Goal: Information Seeking & Learning: Learn about a topic

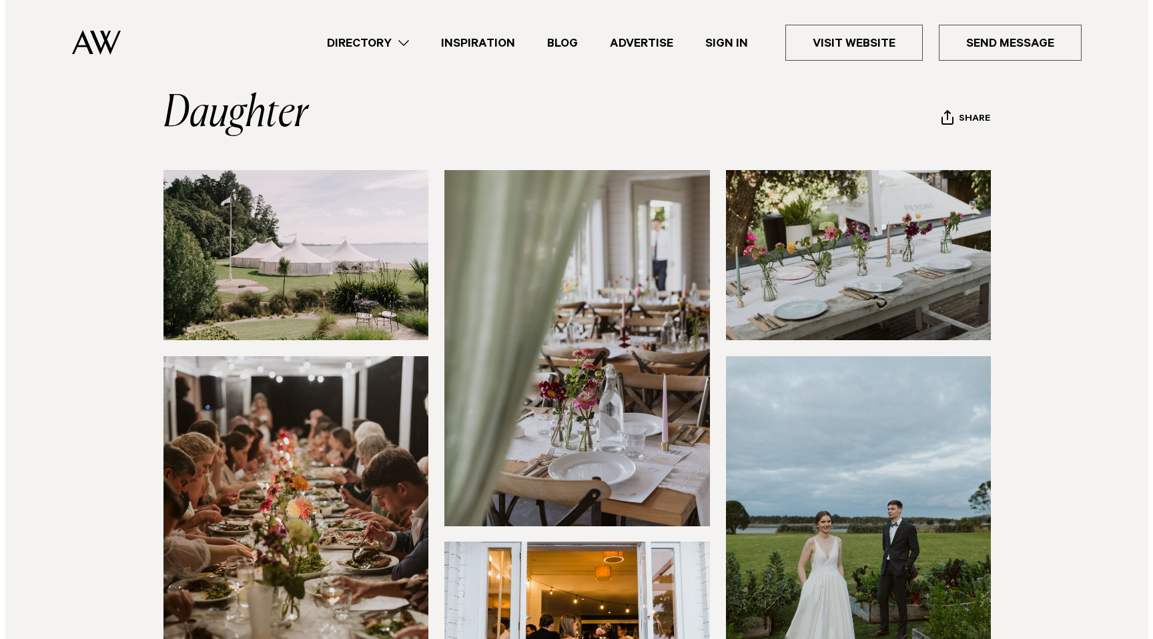
scroll to position [125, 0]
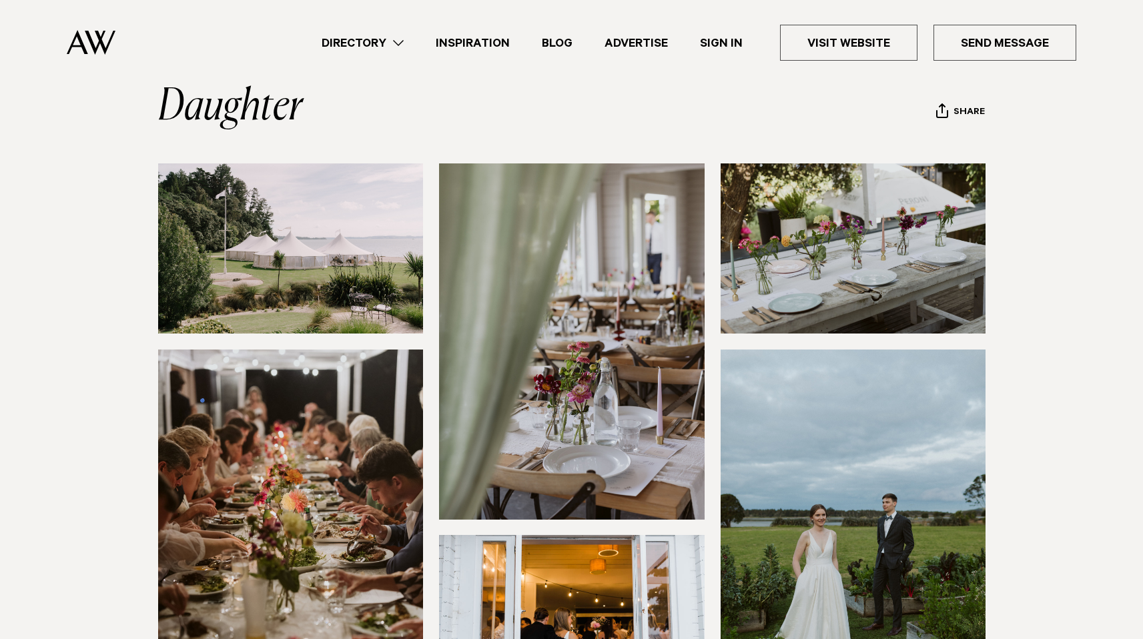
click at [284, 179] on img at bounding box center [291, 248] width 266 height 170
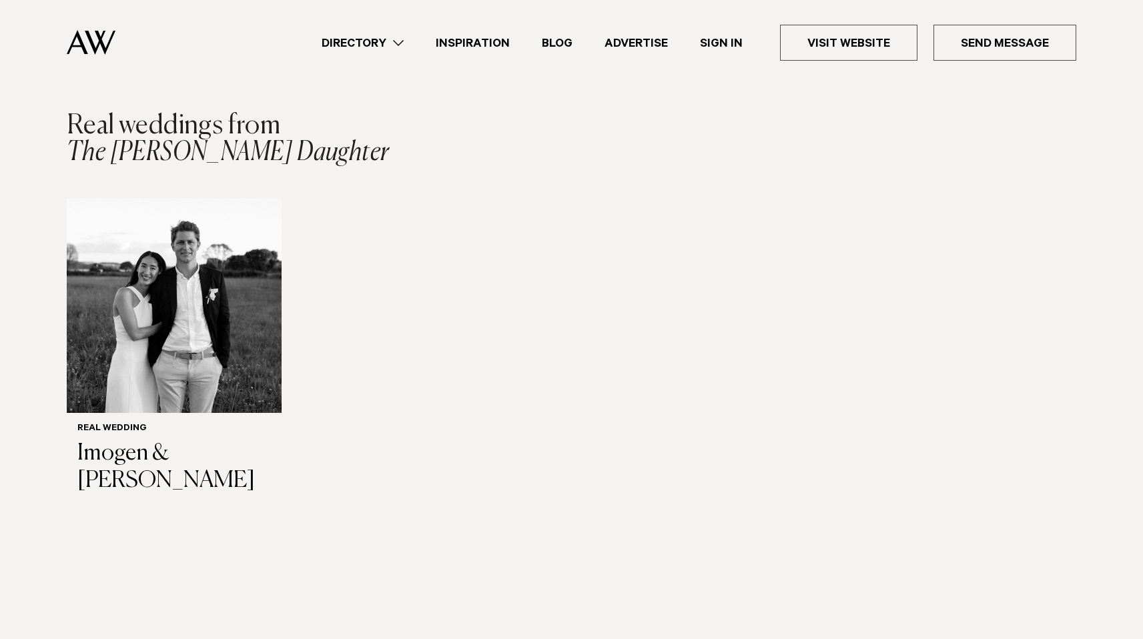
scroll to position [1372, 0]
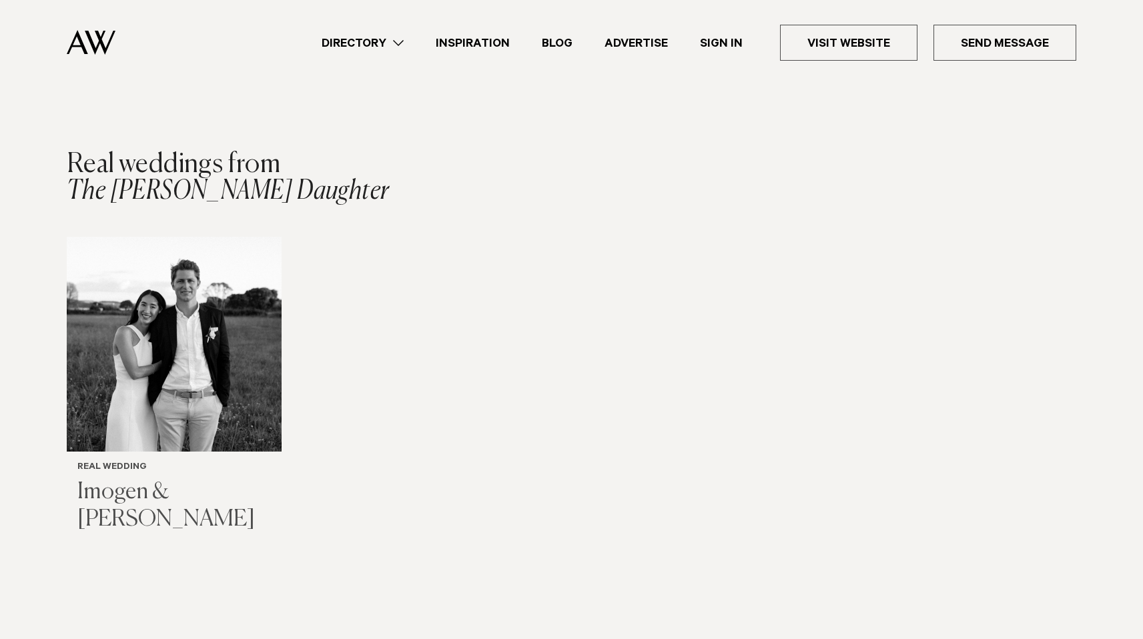
click at [139, 331] on img "1 / 1" at bounding box center [174, 344] width 215 height 215
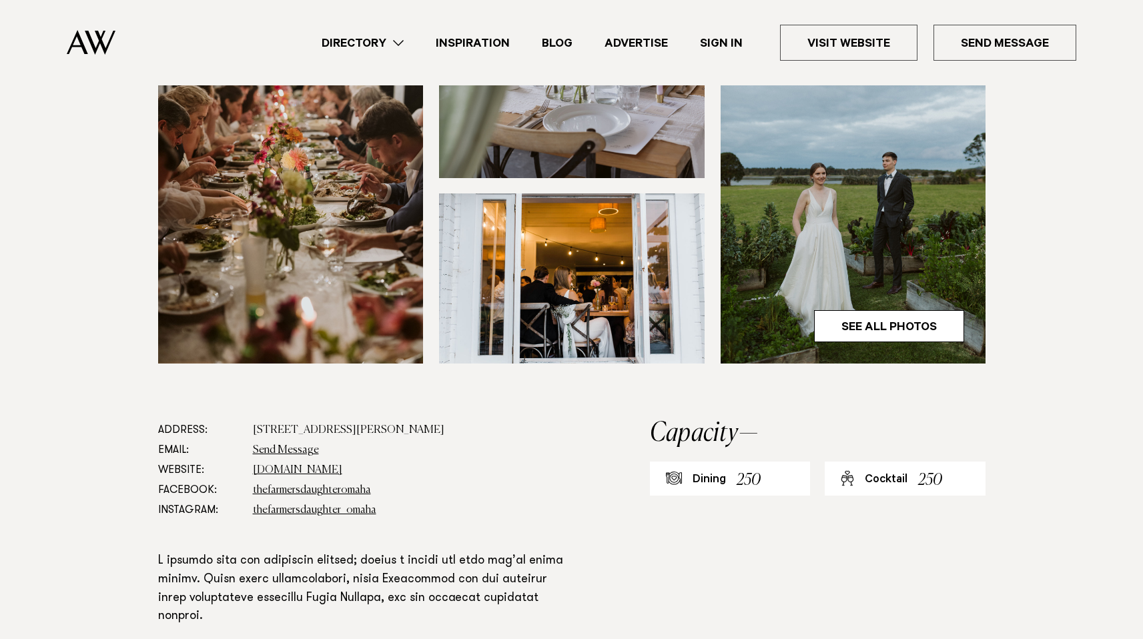
scroll to position [400, 0]
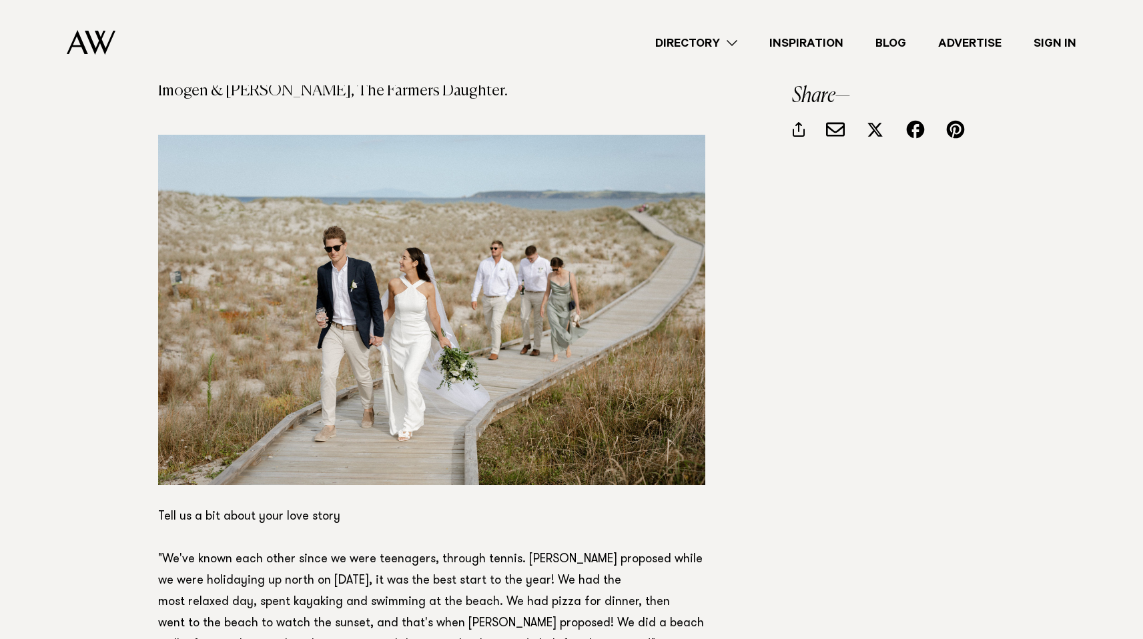
scroll to position [801, 0]
